Goal: Obtain resource: Obtain resource

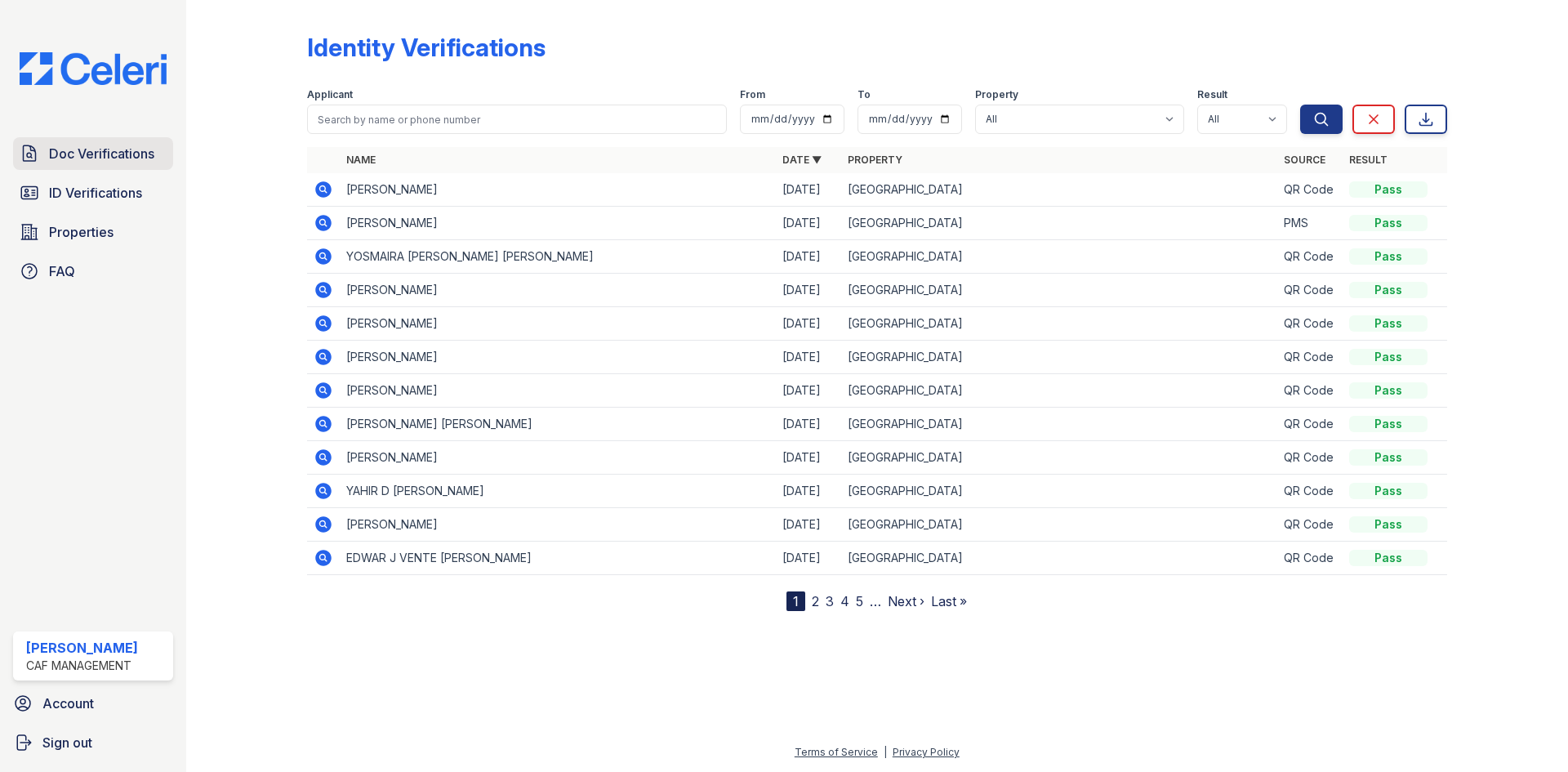
click at [112, 144] on span "Doc Verifications" at bounding box center [102, 154] width 105 height 20
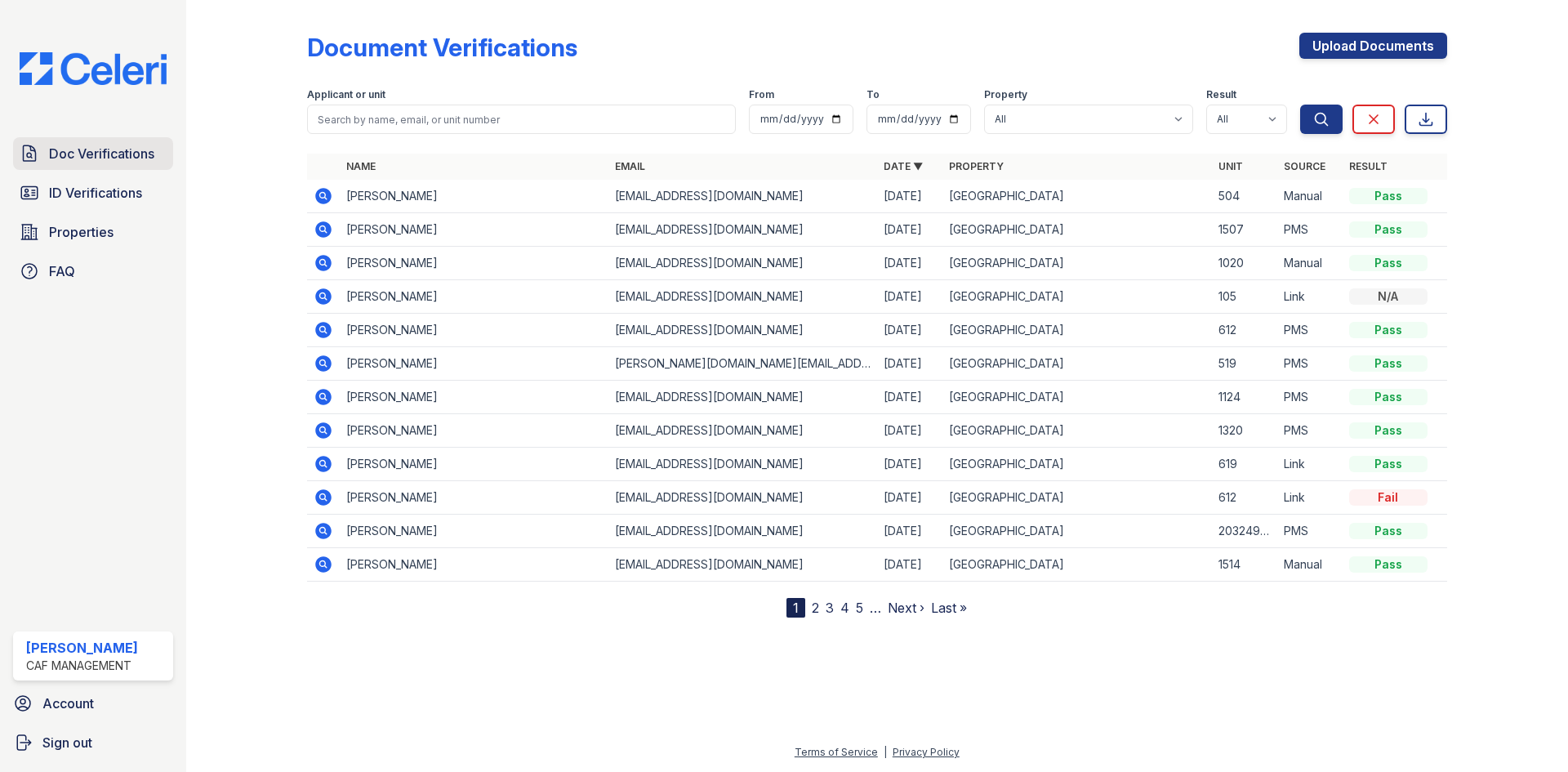
drag, startPoint x: 117, startPoint y: 146, endPoint x: 121, endPoint y: 161, distance: 15.5
click at [121, 160] on span "Doc Verifications" at bounding box center [102, 154] width 105 height 20
click at [321, 227] on icon at bounding box center [322, 228] width 4 height 4
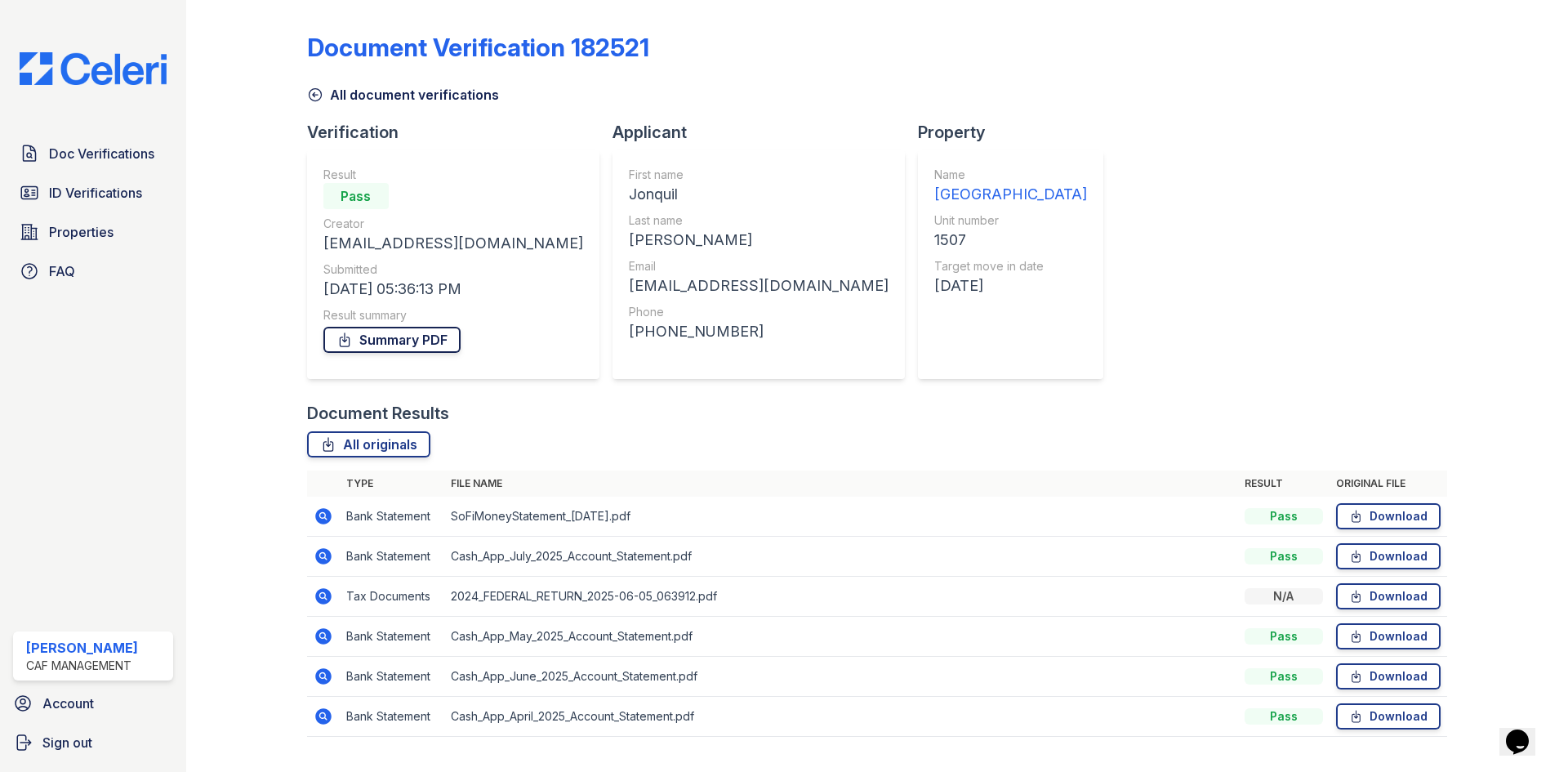
click at [409, 342] on link "Summary PDF" at bounding box center [392, 340] width 137 height 26
click at [130, 189] on span "ID Verifications" at bounding box center [96, 193] width 93 height 20
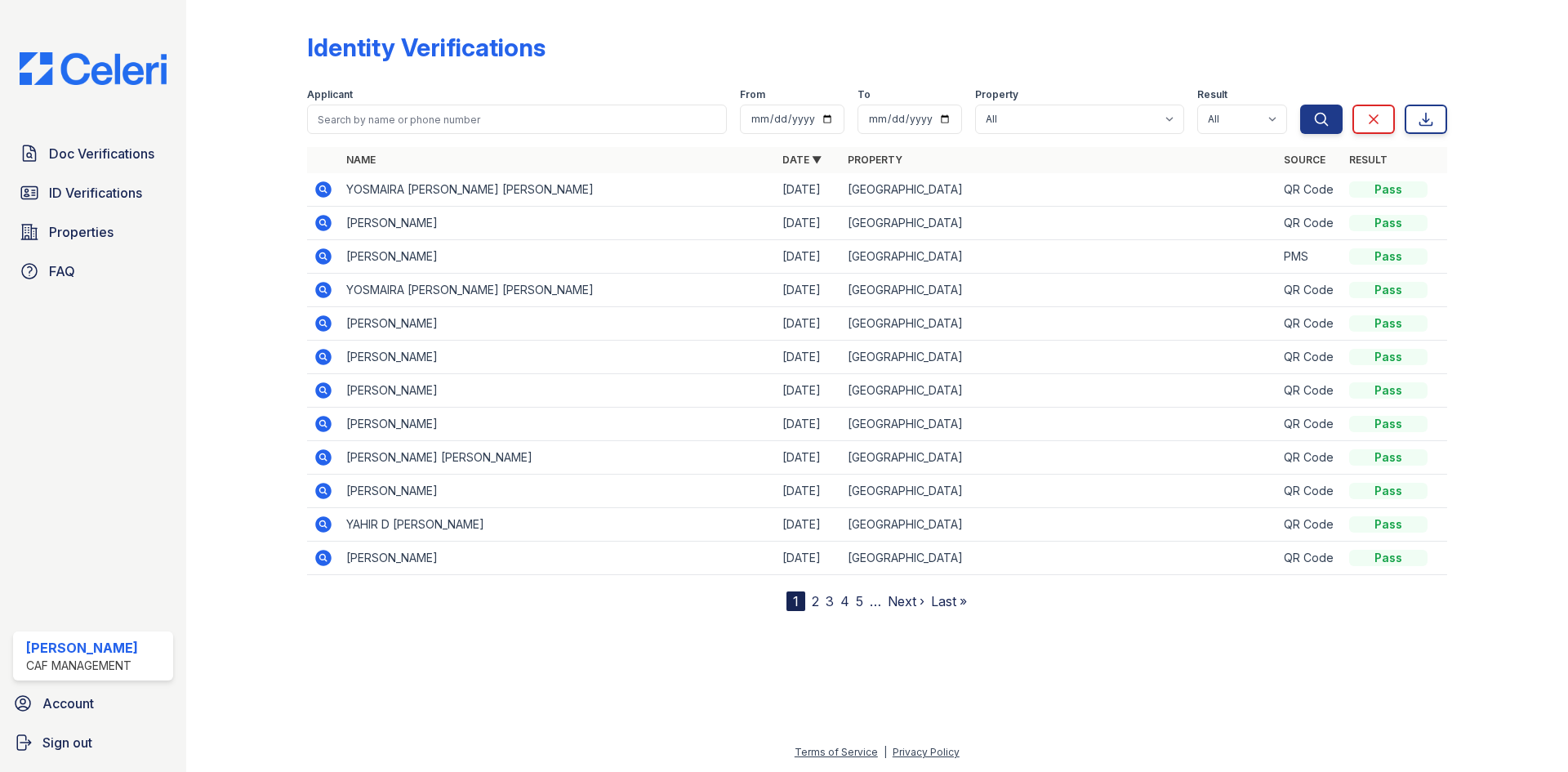
click at [1458, 301] on div at bounding box center [1494, 308] width 94 height 605
click at [127, 183] on span "ID Verifications" at bounding box center [96, 193] width 93 height 20
click at [115, 202] on span "ID Verifications" at bounding box center [96, 193] width 93 height 20
click at [85, 200] on span "ID Verifications" at bounding box center [96, 193] width 93 height 20
click at [331, 256] on icon at bounding box center [323, 256] width 16 height 16
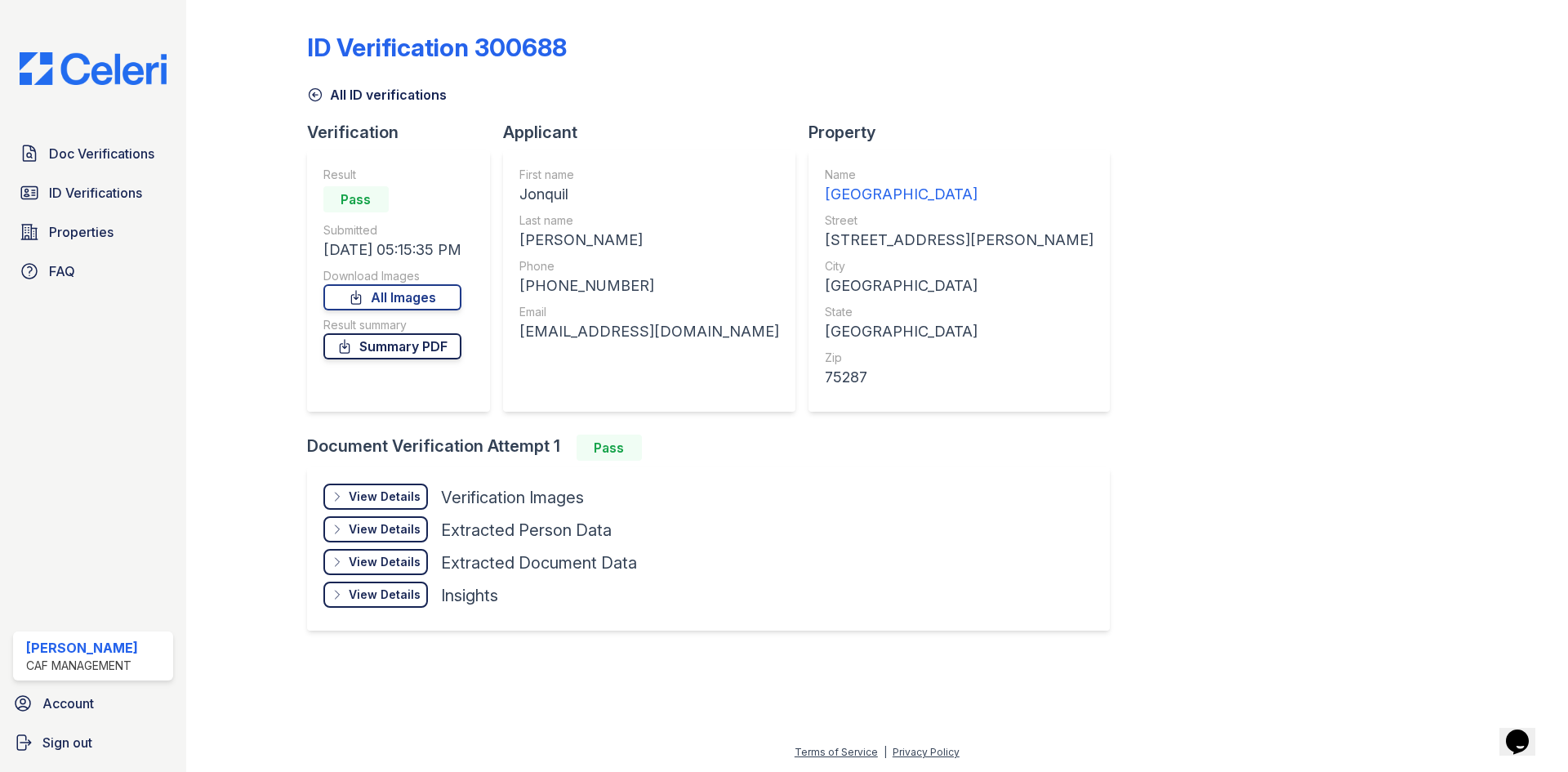
click at [418, 343] on link "Summary PDF" at bounding box center [393, 346] width 138 height 26
